Goal: Task Accomplishment & Management: Manage account settings

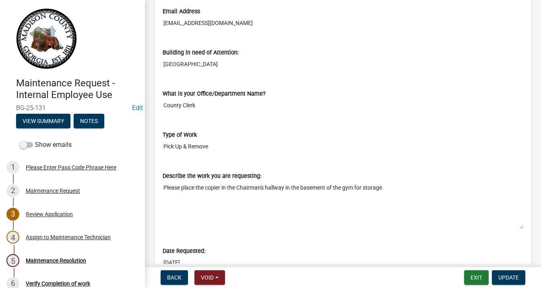
scroll to position [301, 0]
click at [514, 272] on button "Update" at bounding box center [508, 277] width 33 height 14
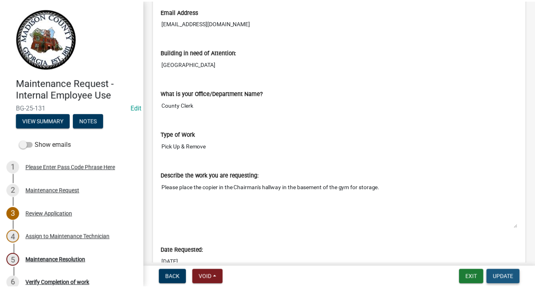
scroll to position [0, 0]
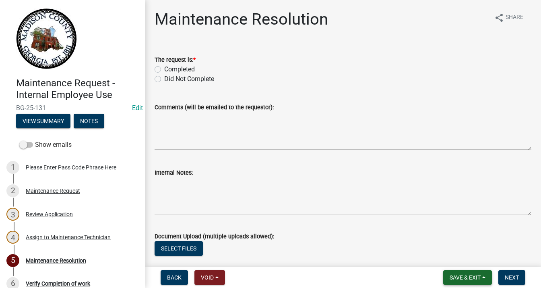
click at [476, 283] on button "Save & Exit" at bounding box center [467, 277] width 49 height 14
click at [463, 256] on button "Save & Exit" at bounding box center [460, 255] width 64 height 19
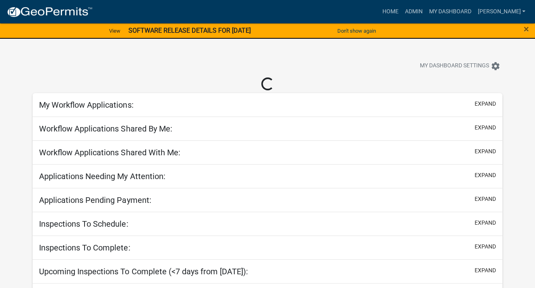
select select "3: 100"
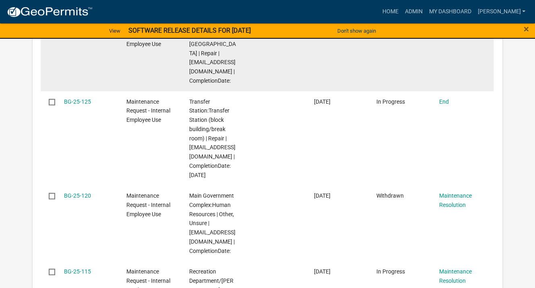
scroll to position [523, 0]
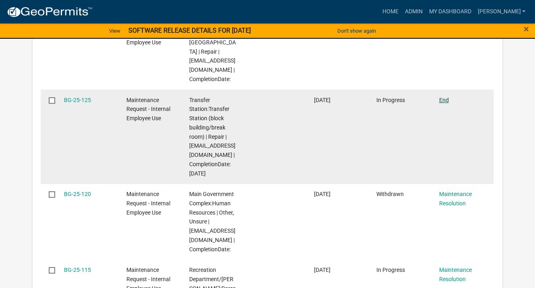
click at [444, 97] on link "End" at bounding box center [444, 100] width 10 height 6
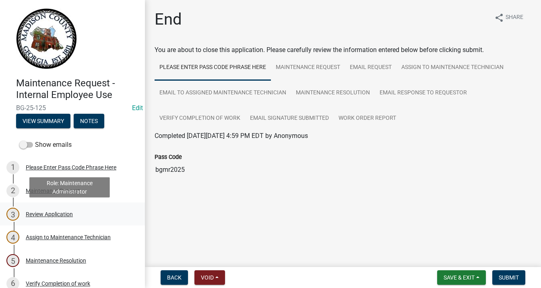
click at [57, 211] on div "Review Application" at bounding box center [49, 214] width 47 height 6
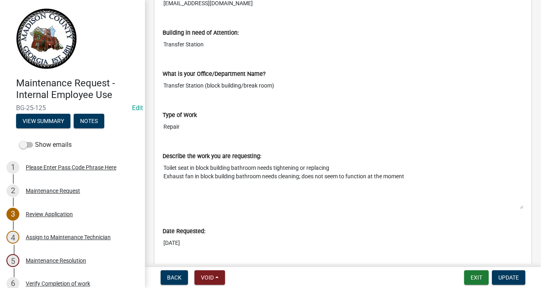
scroll to position [322, 0]
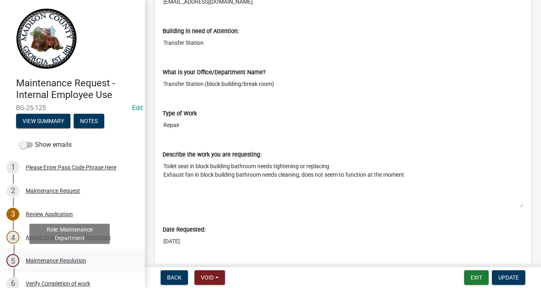
click at [70, 261] on div "Maintenance Resolution" at bounding box center [56, 260] width 60 height 6
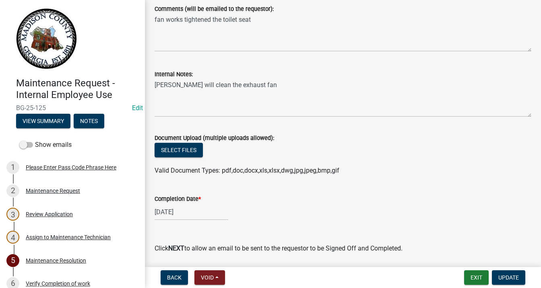
scroll to position [121, 0]
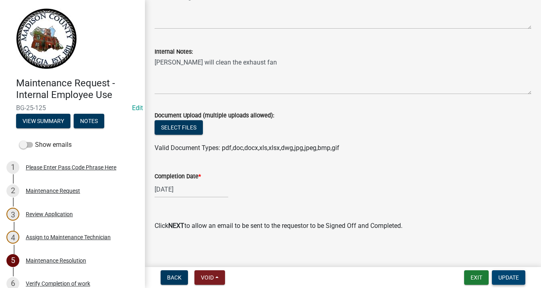
click at [503, 275] on span "Update" at bounding box center [509, 277] width 21 height 6
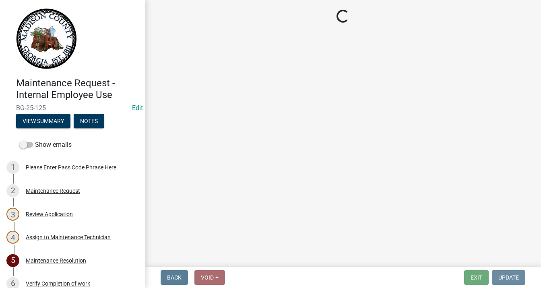
scroll to position [0, 0]
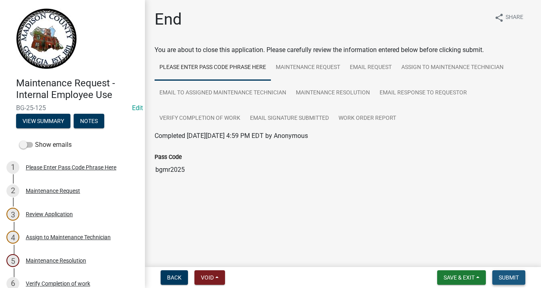
click at [501, 274] on span "Submit" at bounding box center [509, 277] width 20 height 6
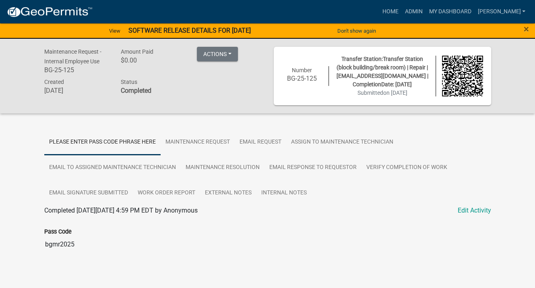
click at [151, 28] on strong "SOFTWARE RELEASE DETAILS FOR [DATE]" at bounding box center [189, 31] width 122 height 8
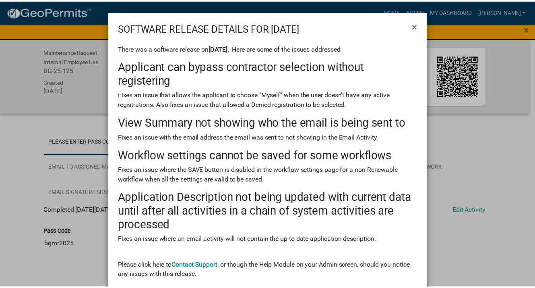
scroll to position [40, 0]
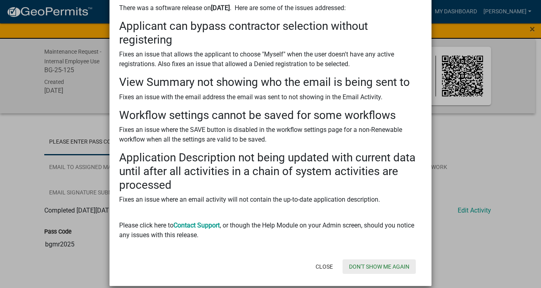
click at [366, 264] on button "Don't show me again" at bounding box center [379, 266] width 73 height 14
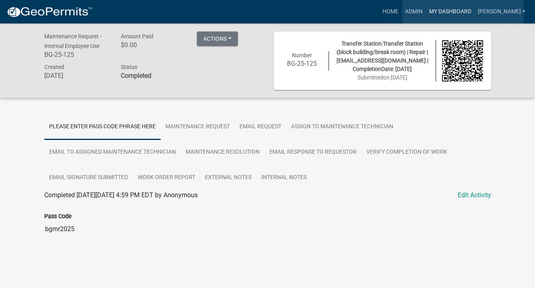
click at [463, 12] on link "My Dashboard" at bounding box center [450, 11] width 49 height 15
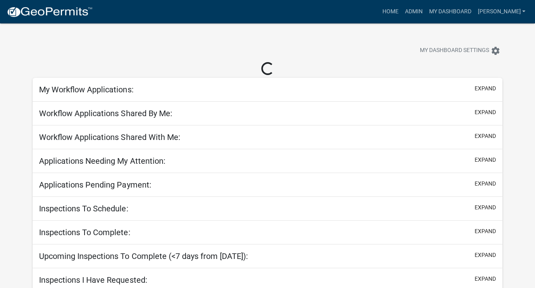
select select "3: 100"
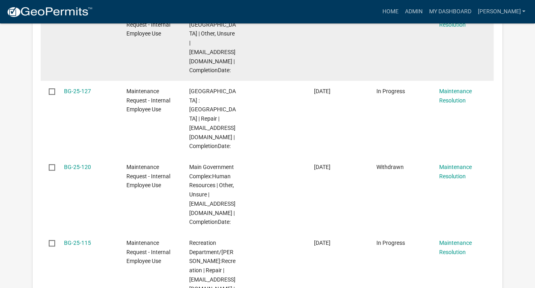
scroll to position [443, 0]
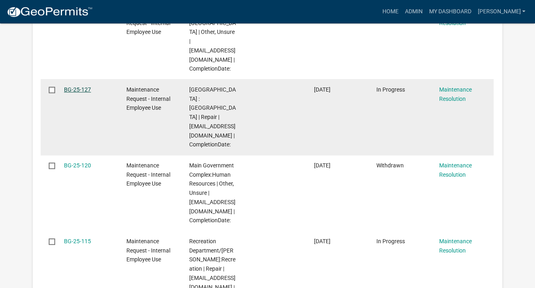
click at [85, 86] on link "BG-25-127" at bounding box center [77, 89] width 27 height 6
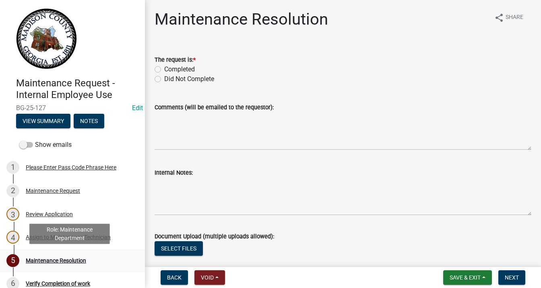
click at [69, 258] on div "Maintenance Resolution" at bounding box center [56, 260] width 60 height 6
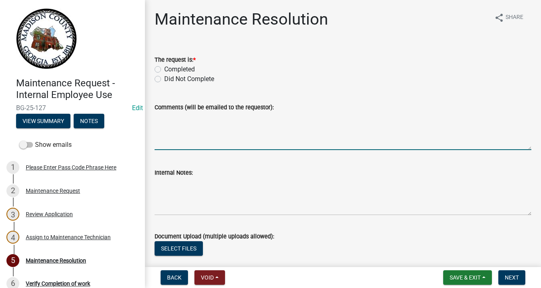
click at [201, 118] on textarea "Comments (will be emailed to the requestor):" at bounding box center [343, 131] width 377 height 38
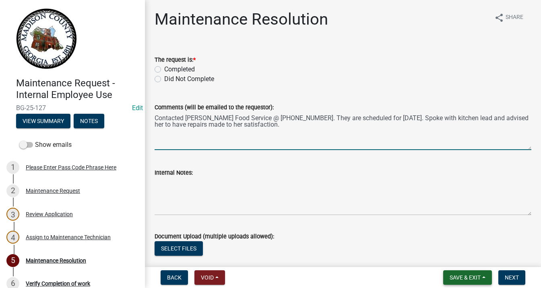
type textarea "Contacted [PERSON_NAME] Food Service @ [PHONE_NUMBER]. They are scheduled for […"
click at [466, 274] on span "Save & Exit" at bounding box center [465, 277] width 31 height 6
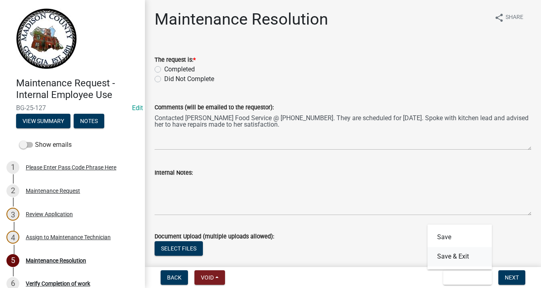
click at [467, 257] on button "Save & Exit" at bounding box center [460, 255] width 64 height 19
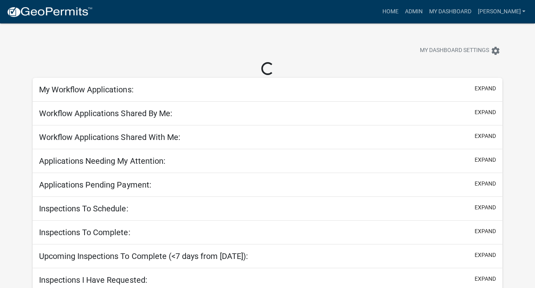
select select "3: 100"
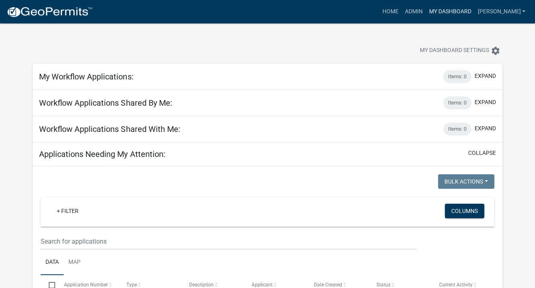
click at [453, 9] on link "My Dashboard" at bounding box center [450, 11] width 49 height 15
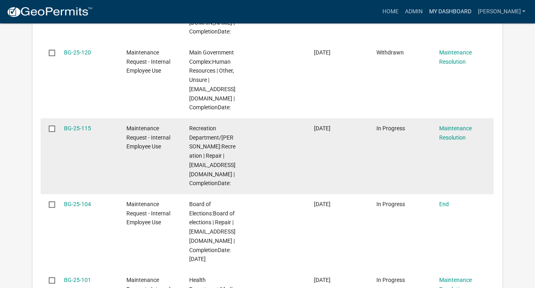
scroll to position [564, 0]
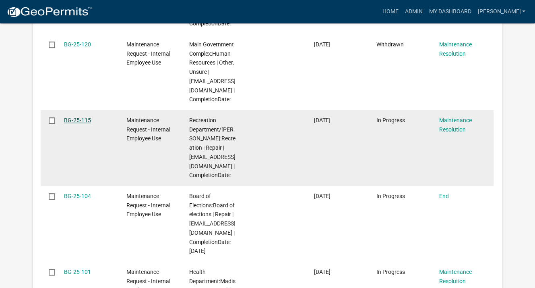
click at [70, 117] on link "BG-25-115" at bounding box center [77, 120] width 27 height 6
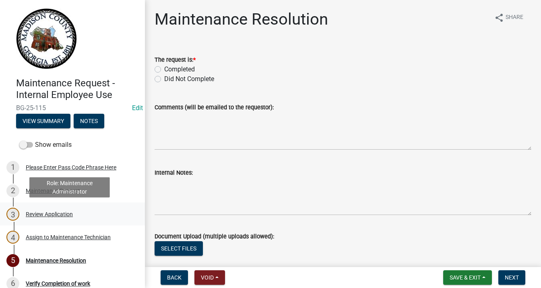
click at [54, 215] on div "Review Application" at bounding box center [49, 214] width 47 height 6
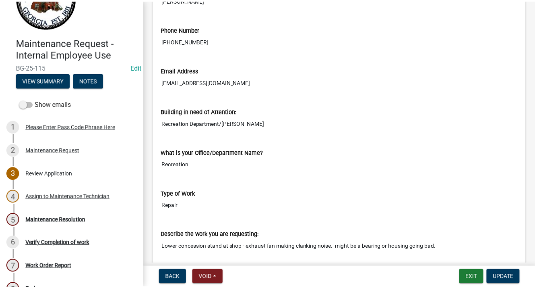
scroll to position [242, 0]
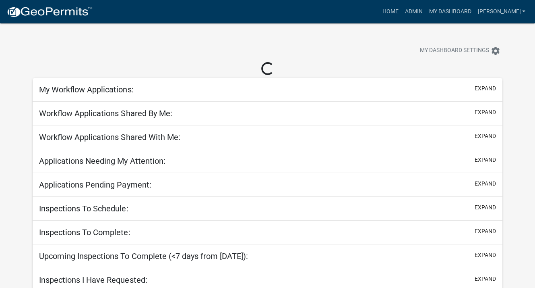
select select "3: 100"
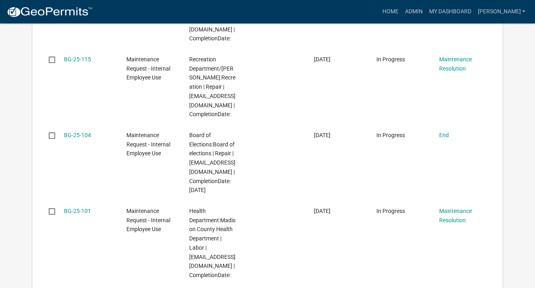
scroll to position [644, 0]
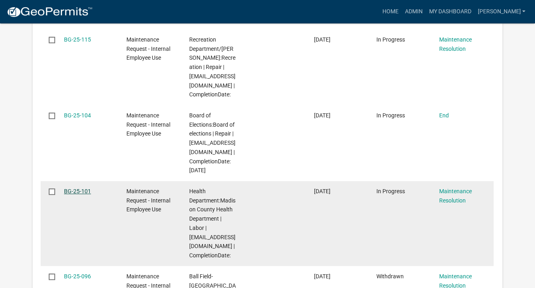
click at [82, 188] on link "BG-25-101" at bounding box center [77, 191] width 27 height 6
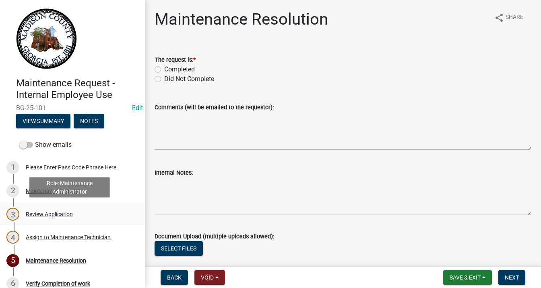
click at [60, 213] on div "Review Application" at bounding box center [49, 214] width 47 height 6
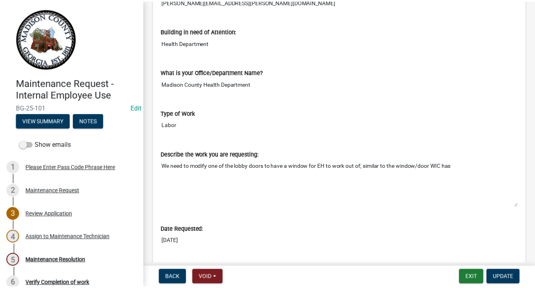
scroll to position [322, 0]
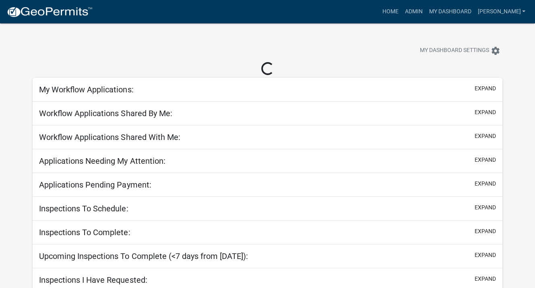
select select "3: 100"
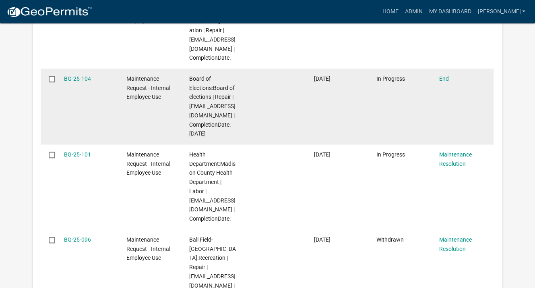
scroll to position [685, 0]
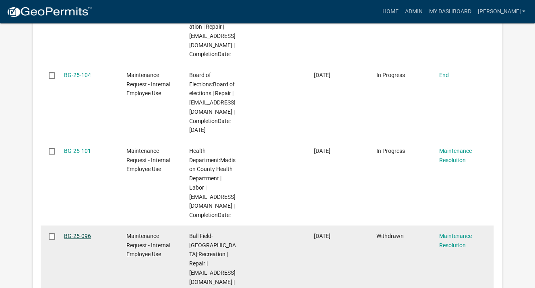
click at [76, 235] on link "BG-25-096" at bounding box center [77, 235] width 27 height 6
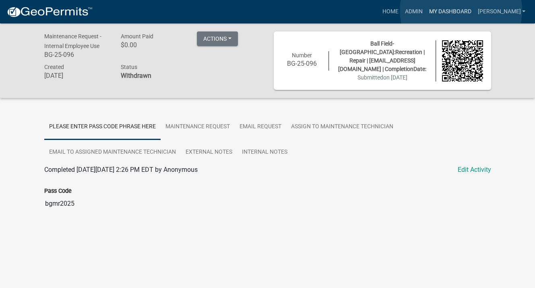
click at [461, 10] on link "My Dashboard" at bounding box center [450, 11] width 49 height 15
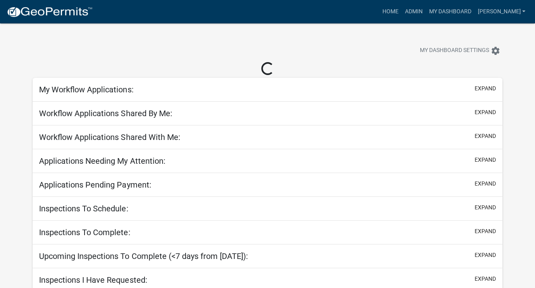
select select "3: 100"
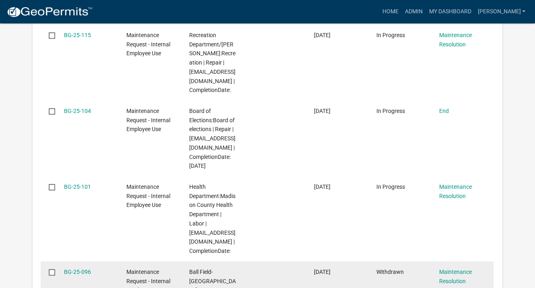
scroll to position [725, 0]
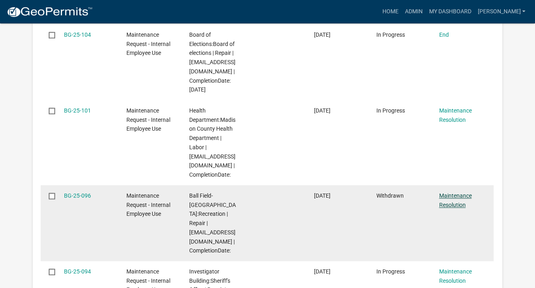
click at [461, 196] on link "Maintenance Resolution" at bounding box center [455, 200] width 33 height 16
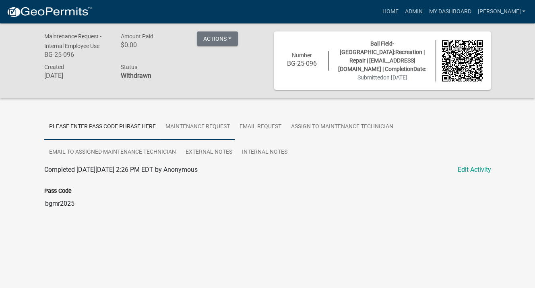
click at [212, 123] on link "Maintenance Request" at bounding box center [198, 127] width 74 height 26
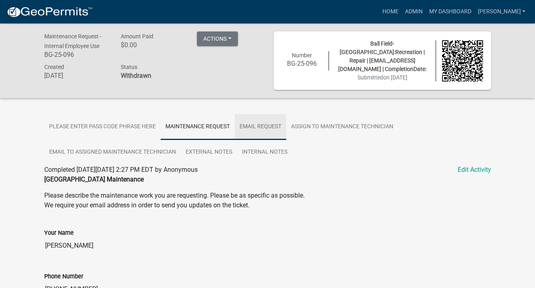
click at [257, 123] on link "Email Request" at bounding box center [261, 127] width 52 height 26
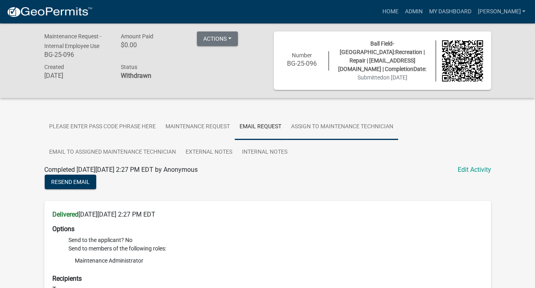
click at [343, 127] on link "Assign to Maintenance Technician" at bounding box center [342, 127] width 112 height 26
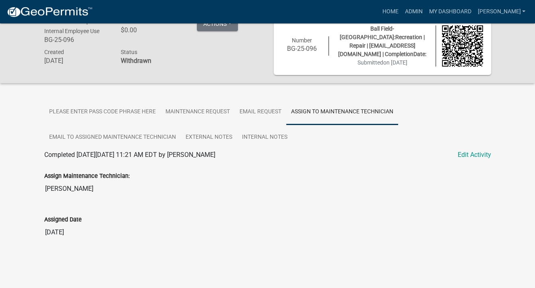
scroll to position [23, 0]
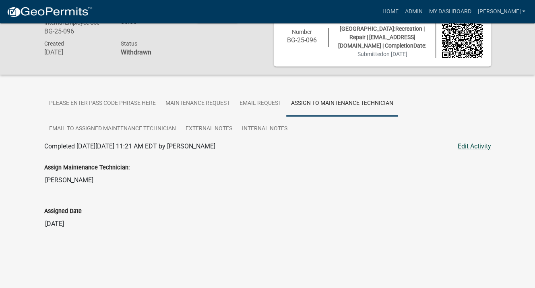
click at [474, 145] on link "Edit Activity" at bounding box center [474, 146] width 33 height 10
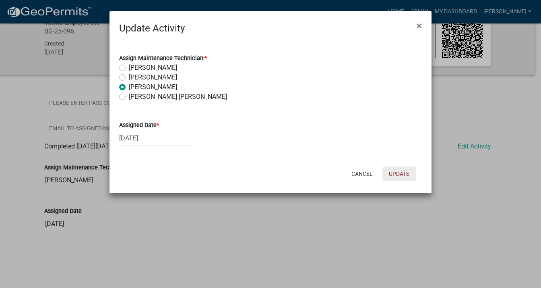
click at [393, 169] on button "Update" at bounding box center [399, 173] width 33 height 14
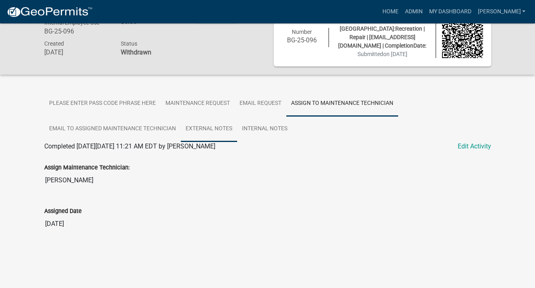
click at [204, 124] on link "External Notes" at bounding box center [209, 129] width 56 height 26
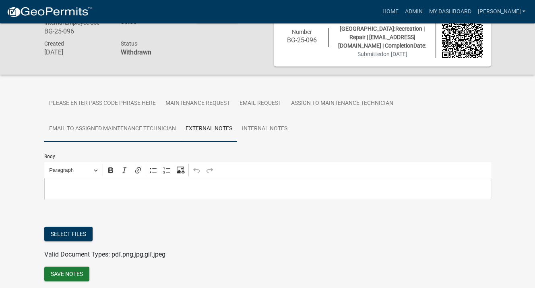
click at [154, 123] on link "Email to Assigned Maintenance Technician" at bounding box center [112, 129] width 137 height 26
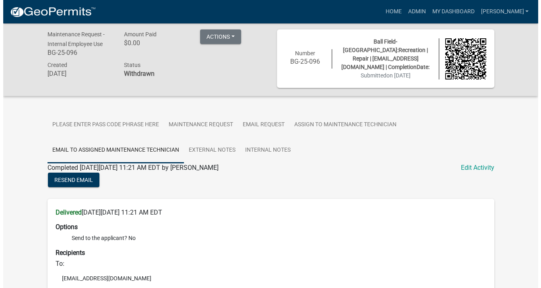
scroll to position [0, 0]
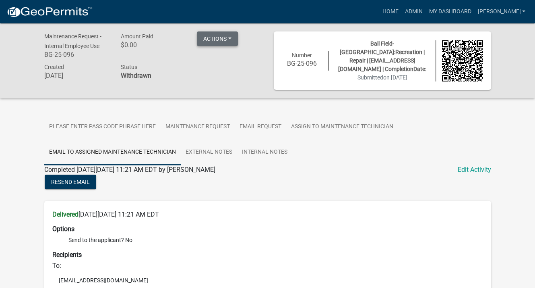
click at [233, 37] on button "Actions" at bounding box center [217, 38] width 41 height 14
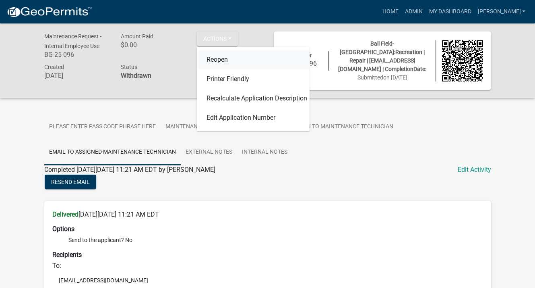
click at [213, 59] on link "Reopen" at bounding box center [253, 59] width 113 height 19
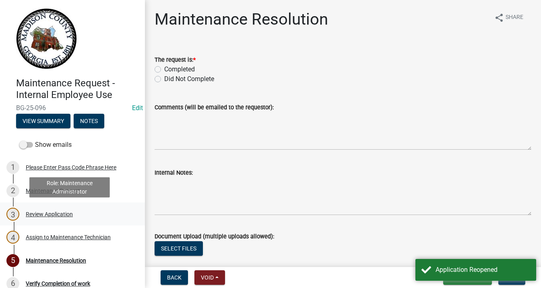
click at [53, 211] on div "Review Application" at bounding box center [49, 214] width 47 height 6
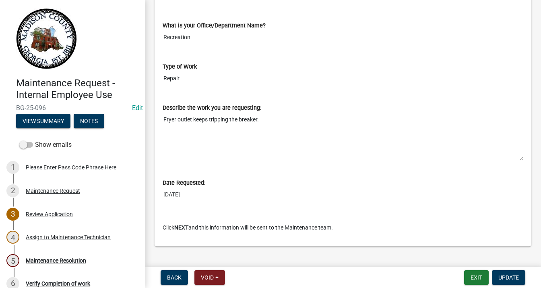
scroll to position [381, 0]
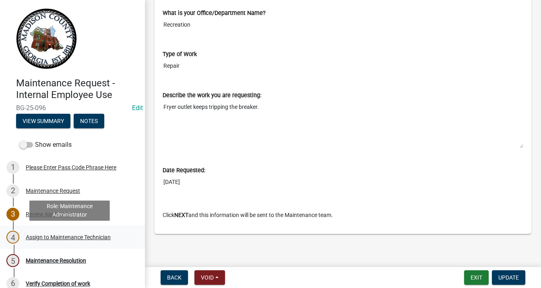
click at [53, 239] on div "Assign to Maintenance Technician" at bounding box center [68, 237] width 85 height 6
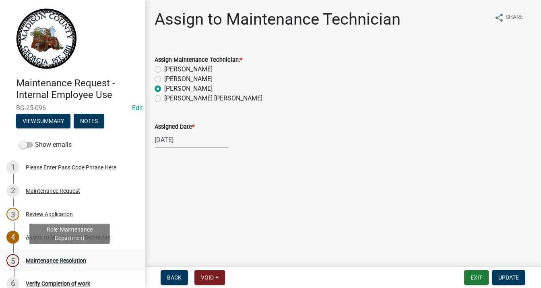
click at [32, 257] on div "Maintenance Resolution" at bounding box center [56, 260] width 60 height 6
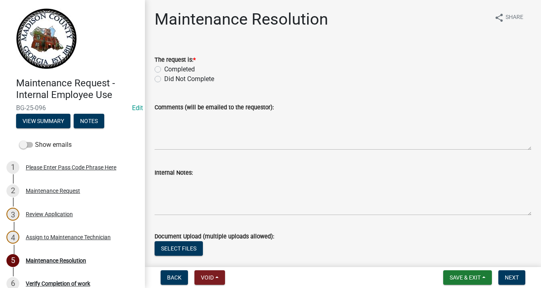
click at [164, 69] on label "Completed" at bounding box center [179, 69] width 31 height 10
click at [164, 69] on input "Completed" at bounding box center [166, 66] width 5 height 5
radio input "true"
click at [185, 119] on textarea "Comments (will be emailed to the requestor):" at bounding box center [343, 131] width 377 height 38
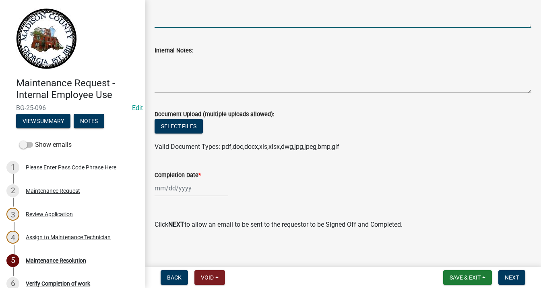
scroll to position [126, 0]
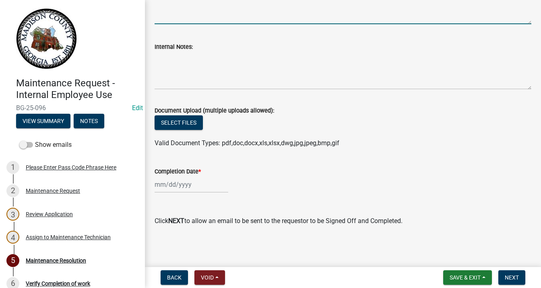
type textarea "Found operating properly"
click at [188, 185] on div at bounding box center [192, 184] width 74 height 17
select select "10"
select select "2025"
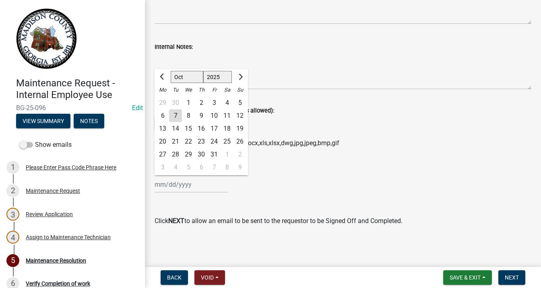
click at [177, 113] on div "7" at bounding box center [175, 115] width 13 height 13
type input "[DATE]"
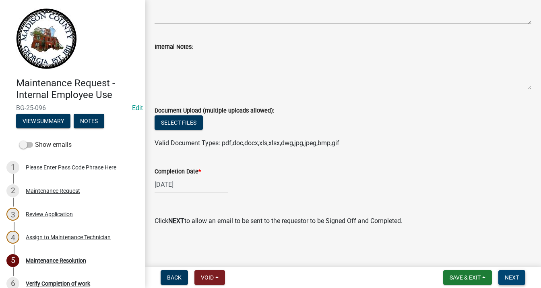
click at [507, 274] on span "Next" at bounding box center [512, 277] width 14 height 6
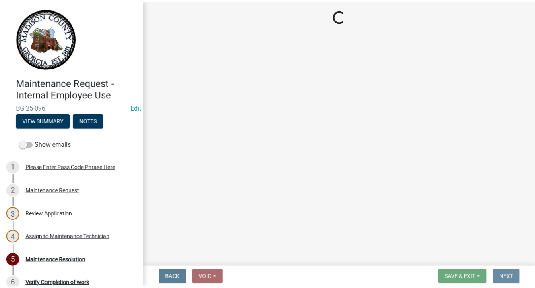
scroll to position [0, 0]
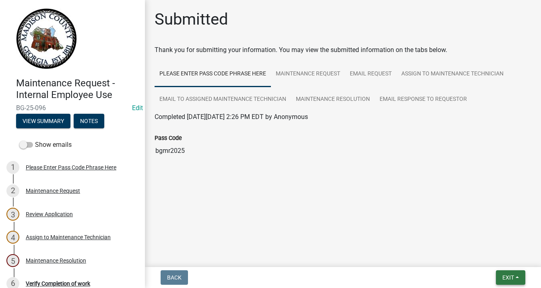
click at [509, 275] on span "Exit" at bounding box center [509, 277] width 12 height 6
click at [490, 257] on button "Save & Exit" at bounding box center [493, 255] width 64 height 19
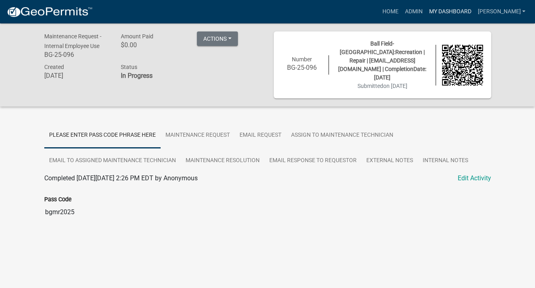
click at [466, 9] on link "My Dashboard" at bounding box center [450, 11] width 49 height 15
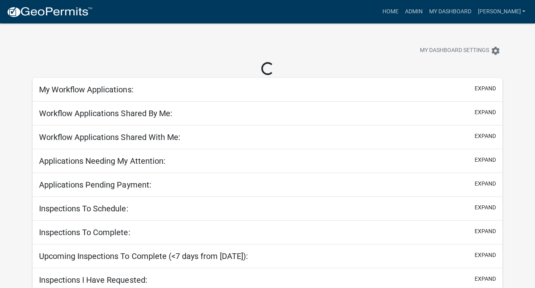
select select "3: 100"
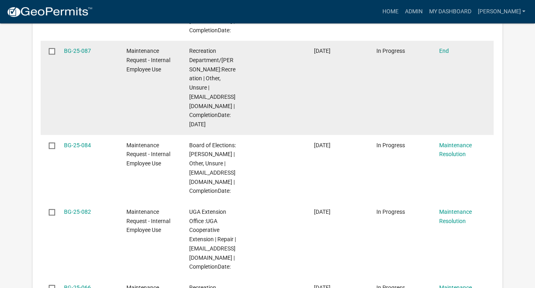
scroll to position [966, 0]
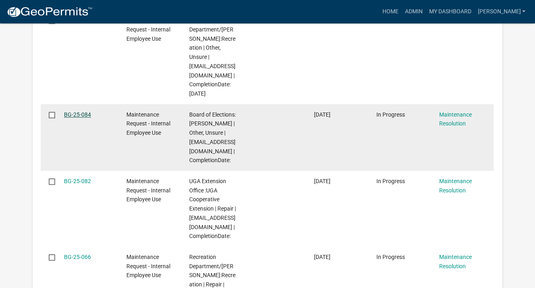
click at [84, 114] on link "BG-25-084" at bounding box center [77, 114] width 27 height 6
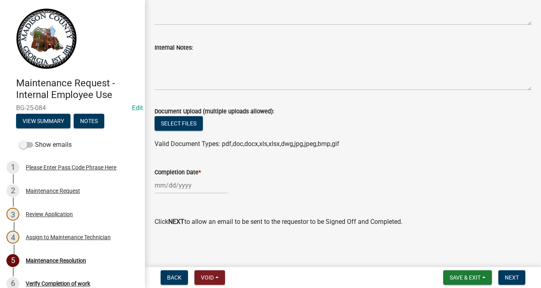
scroll to position [126, 0]
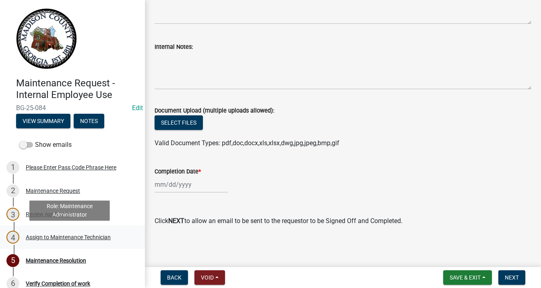
click at [59, 236] on div "Assign to Maintenance Technician" at bounding box center [68, 237] width 85 height 6
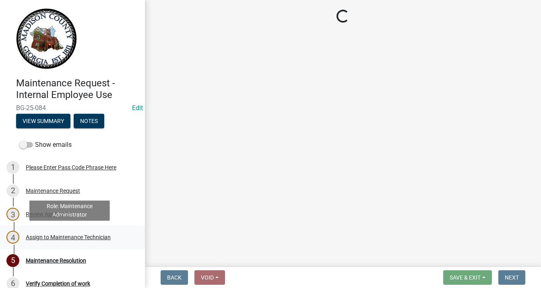
scroll to position [0, 0]
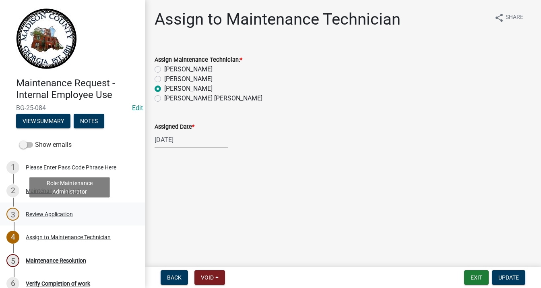
click at [54, 213] on div "Review Application" at bounding box center [49, 214] width 47 height 6
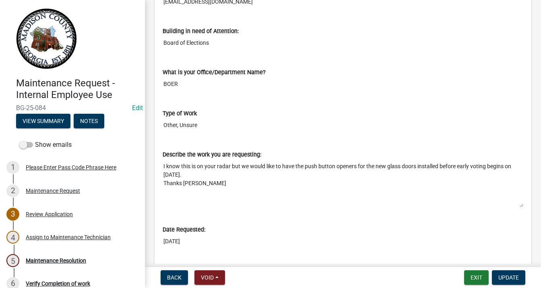
scroll to position [322, 0]
click at [503, 274] on span "Update" at bounding box center [509, 277] width 21 height 6
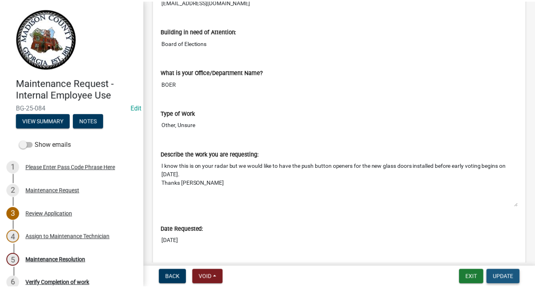
scroll to position [0, 0]
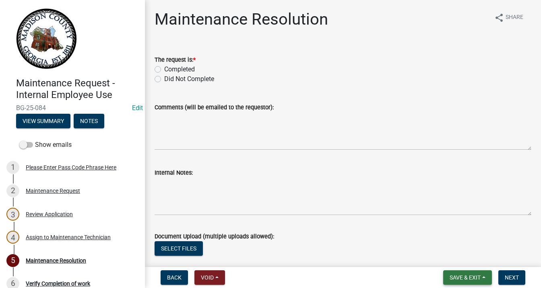
click at [479, 276] on span "Save & Exit" at bounding box center [465, 277] width 31 height 6
click at [472, 260] on button "Save & Exit" at bounding box center [460, 255] width 64 height 19
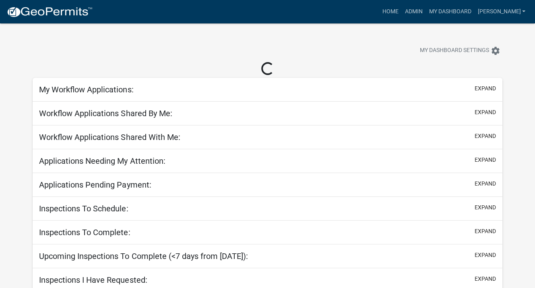
select select "3: 100"
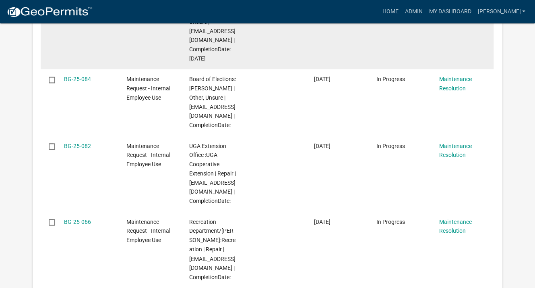
scroll to position [1087, 0]
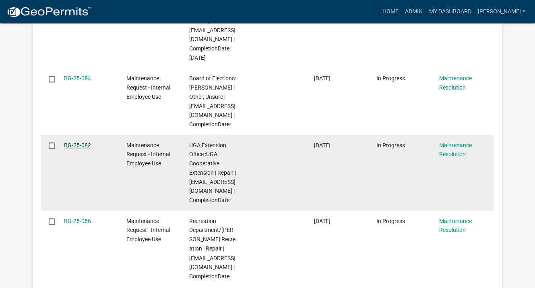
click at [80, 142] on link "BG-25-082" at bounding box center [77, 145] width 27 height 6
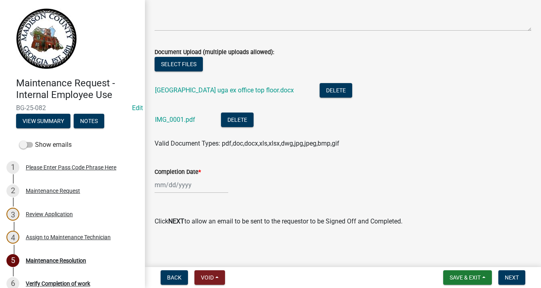
scroll to position [184, 0]
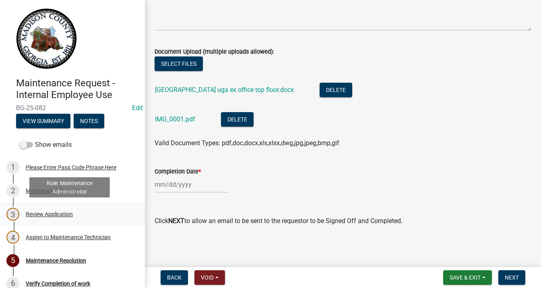
click at [46, 213] on div "Review Application" at bounding box center [49, 214] width 47 height 6
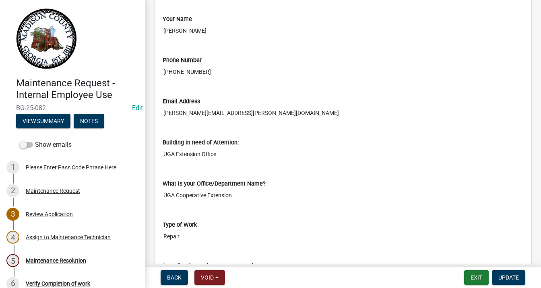
scroll to position [242, 0]
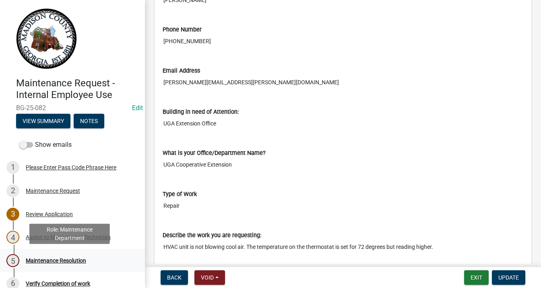
click at [65, 259] on div "Maintenance Resolution" at bounding box center [56, 260] width 60 height 6
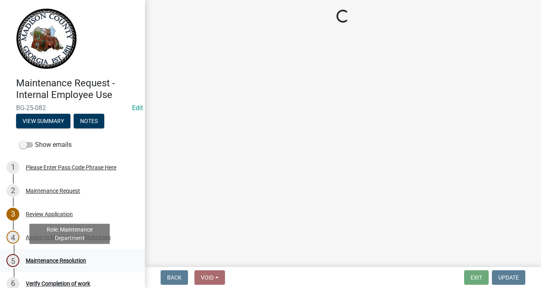
scroll to position [0, 0]
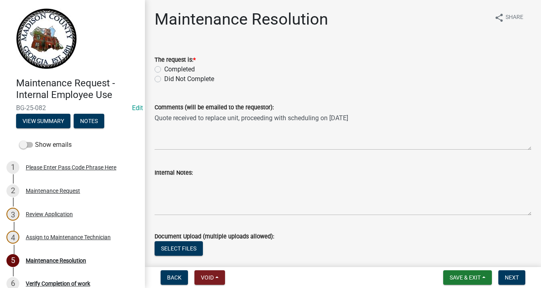
click at [164, 70] on label "Completed" at bounding box center [179, 69] width 31 height 10
click at [164, 70] on input "Completed" at bounding box center [166, 66] width 5 height 5
radio input "true"
click at [168, 126] on textarea "Quote received to replace unit, proceeding with scheduling on [DATE]" at bounding box center [343, 131] width 377 height 38
click at [367, 118] on textarea "Quote received to replace unit, proceeding with scheduling on [DATE]" at bounding box center [343, 131] width 377 height 38
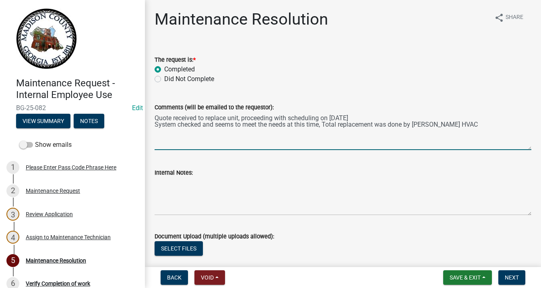
type textarea "Quote received to replace unit, proceeding with scheduling on [DATE] System che…"
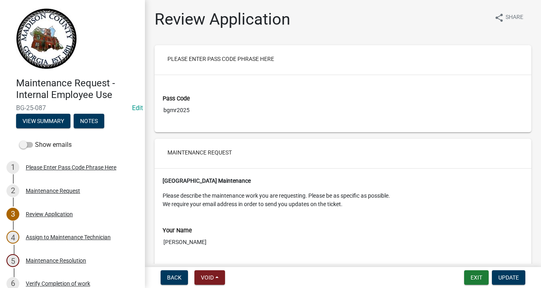
scroll to position [282, 0]
